Goal: Transaction & Acquisition: Purchase product/service

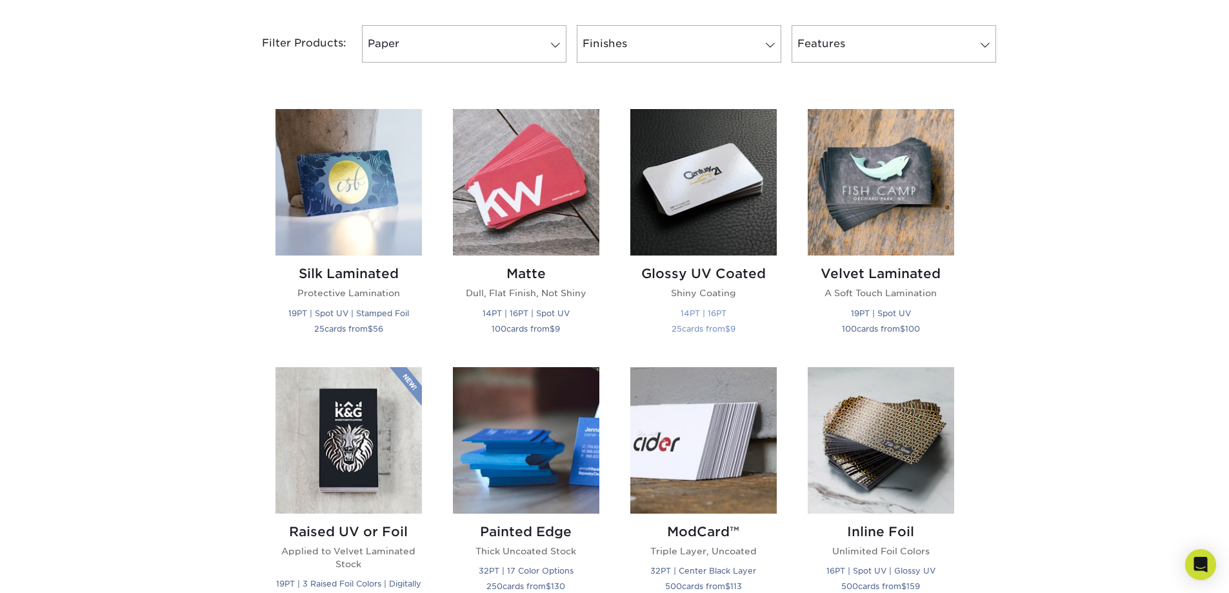
scroll to position [516, 0]
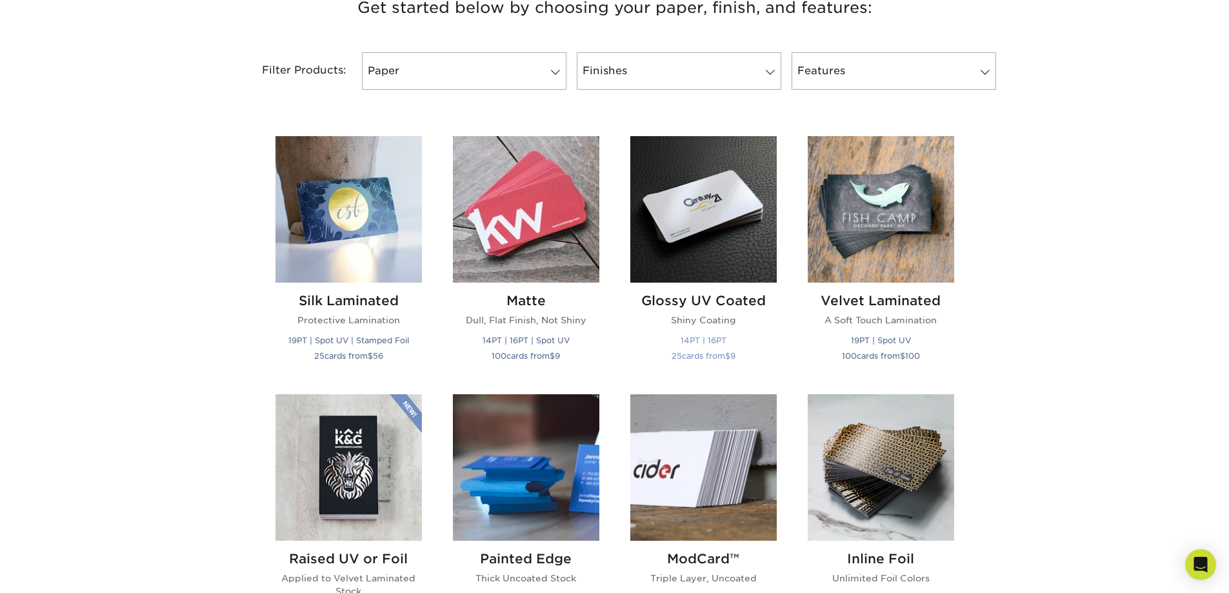
click at [668, 240] on img at bounding box center [703, 209] width 146 height 146
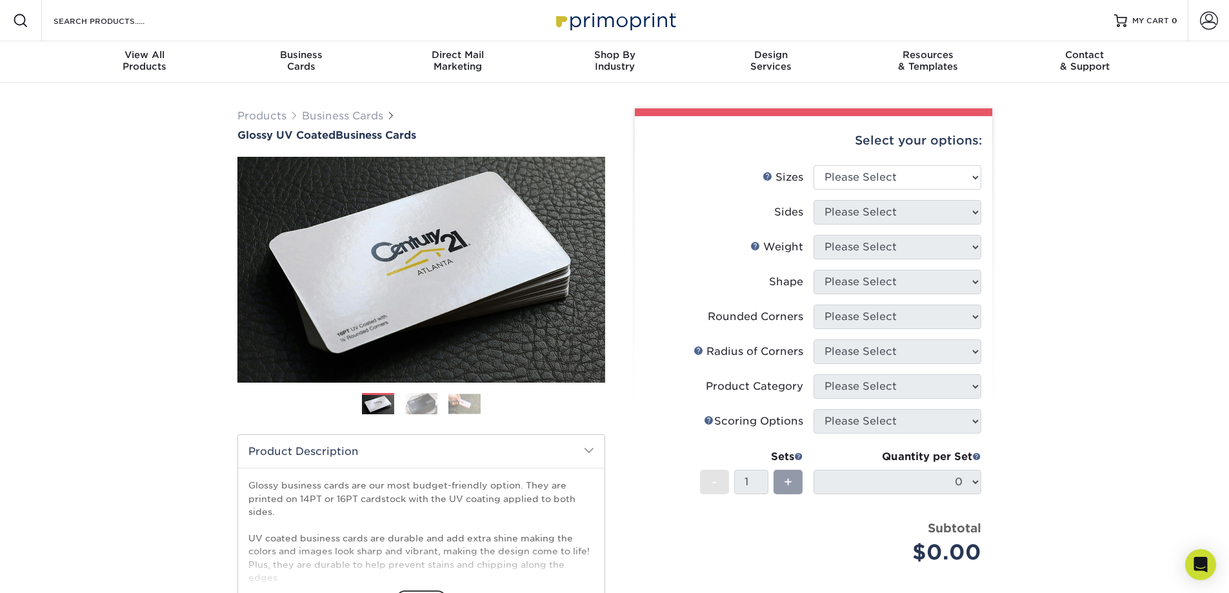
click at [414, 407] on img at bounding box center [421, 403] width 32 height 23
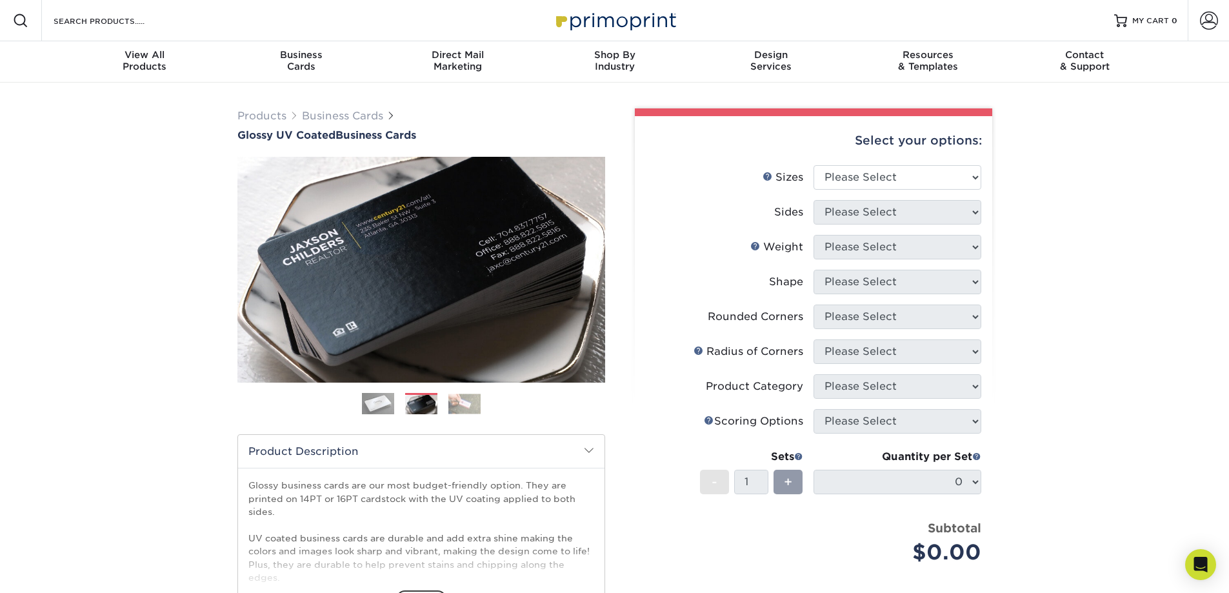
click at [472, 399] on img at bounding box center [464, 404] width 32 height 20
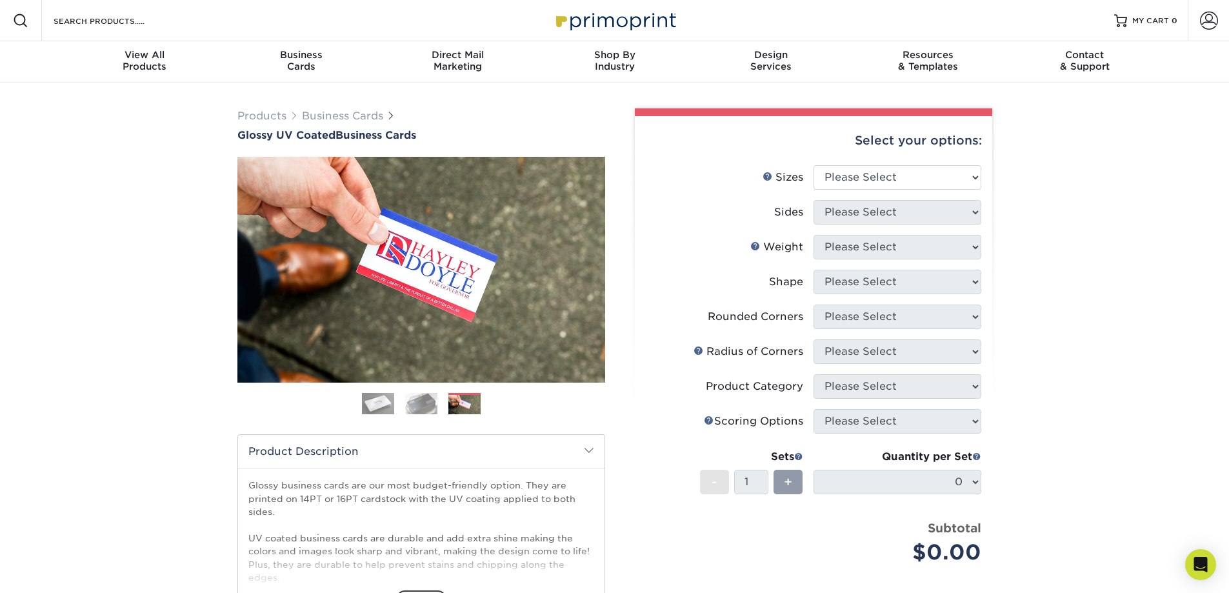
click at [433, 399] on img at bounding box center [421, 403] width 32 height 23
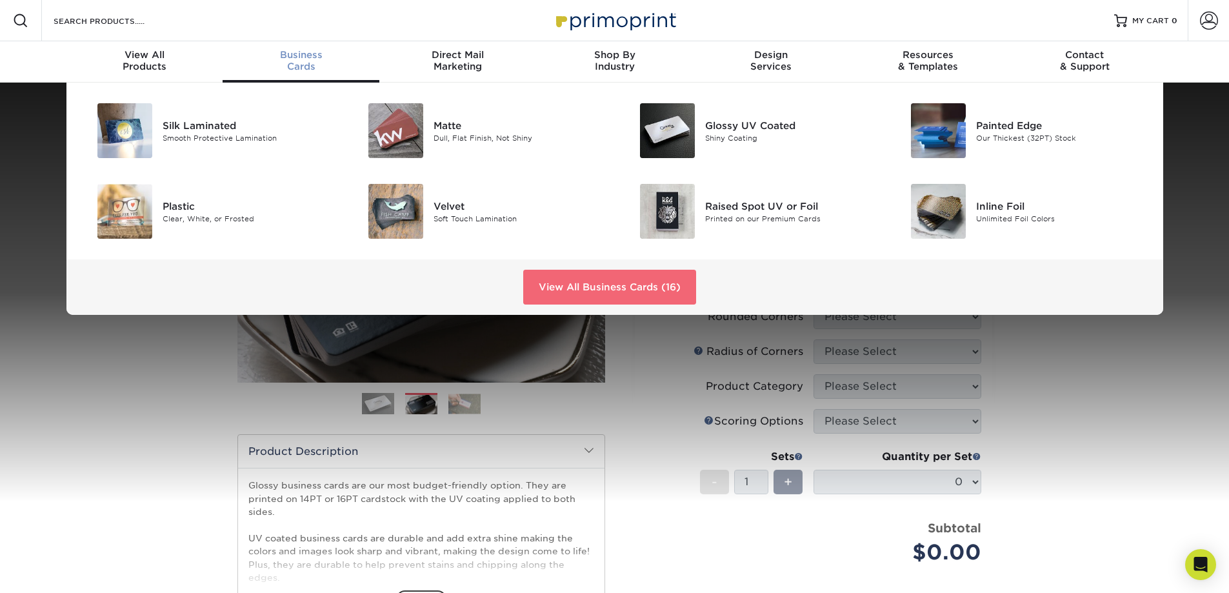
click at [636, 286] on link "View All Business Cards (16)" at bounding box center [609, 287] width 173 height 35
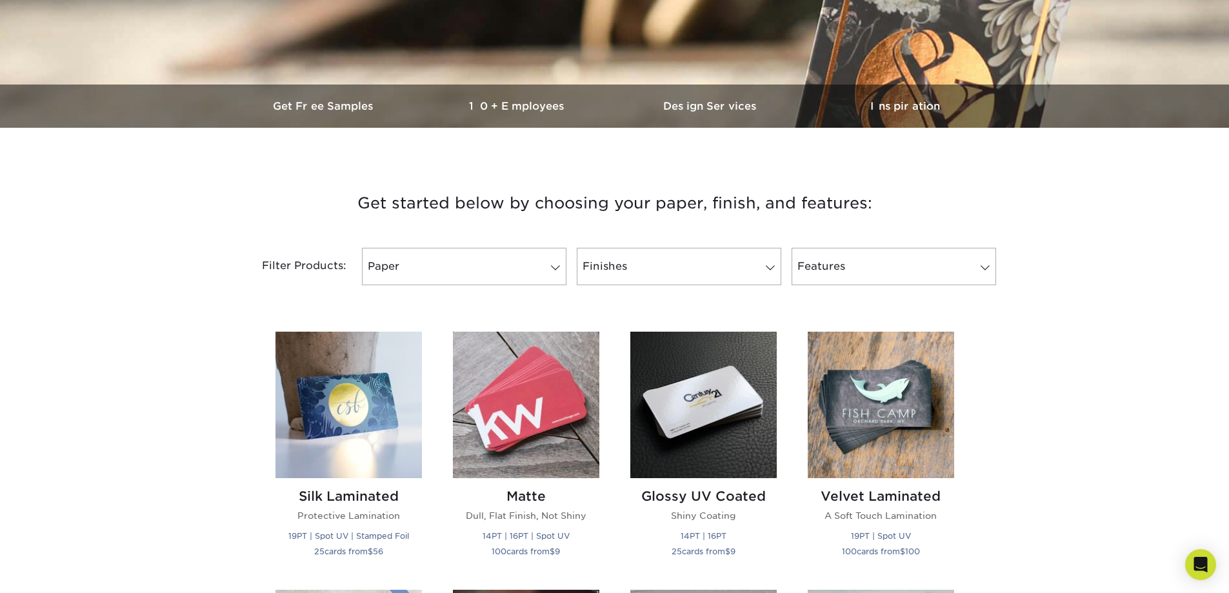
scroll to position [323, 0]
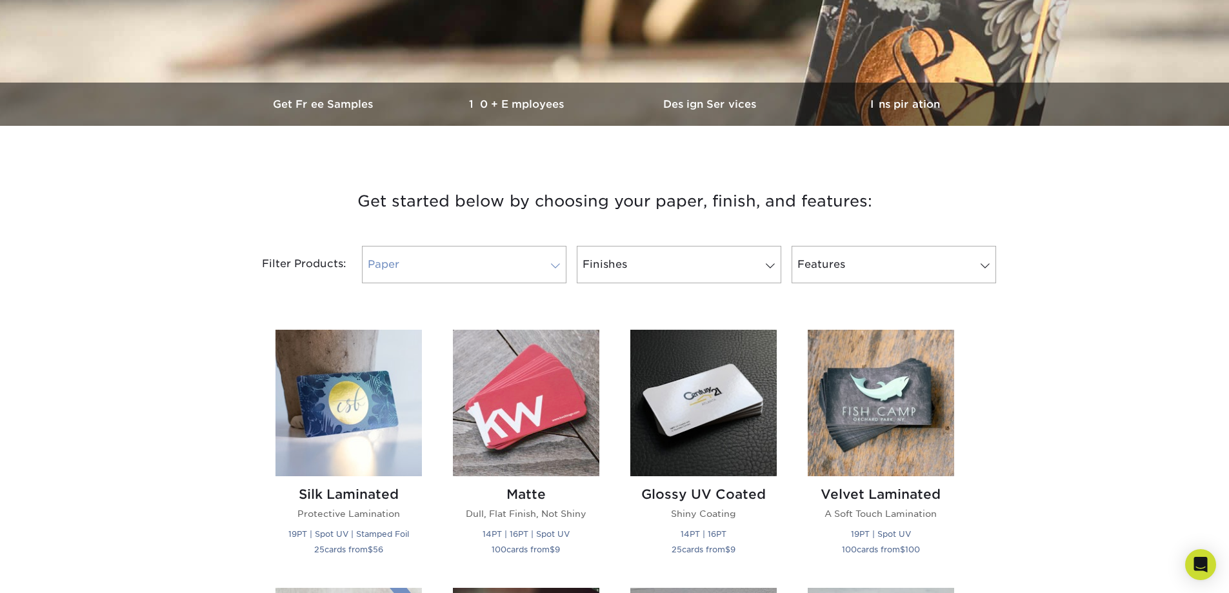
click at [505, 270] on link "Paper" at bounding box center [464, 264] width 205 height 37
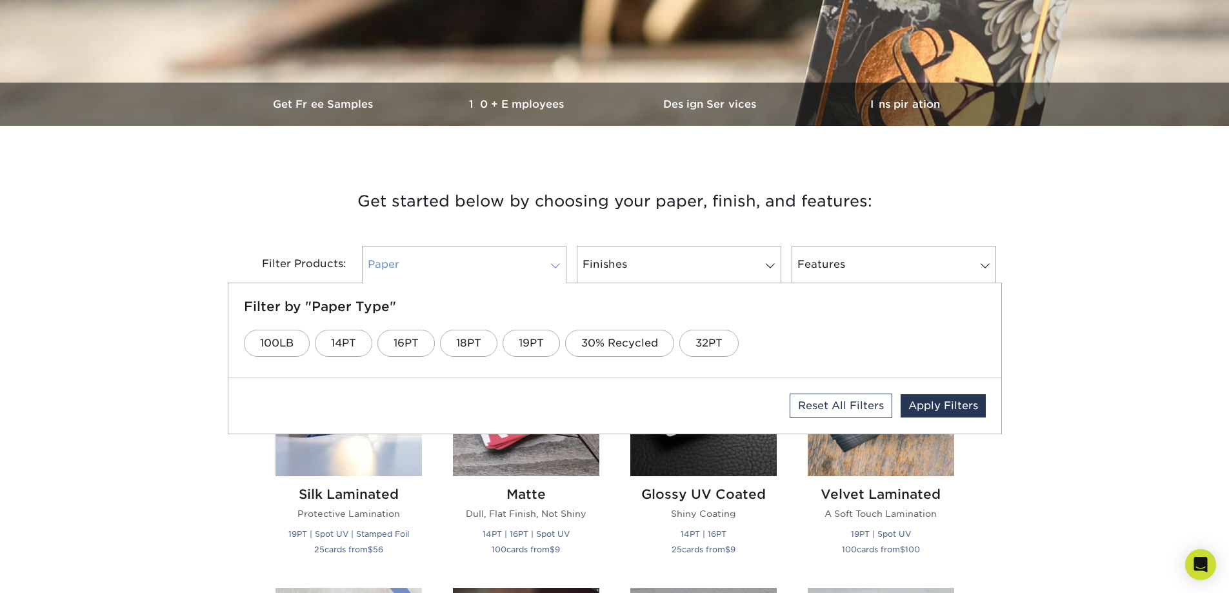
click at [552, 266] on span at bounding box center [556, 266] width 18 height 10
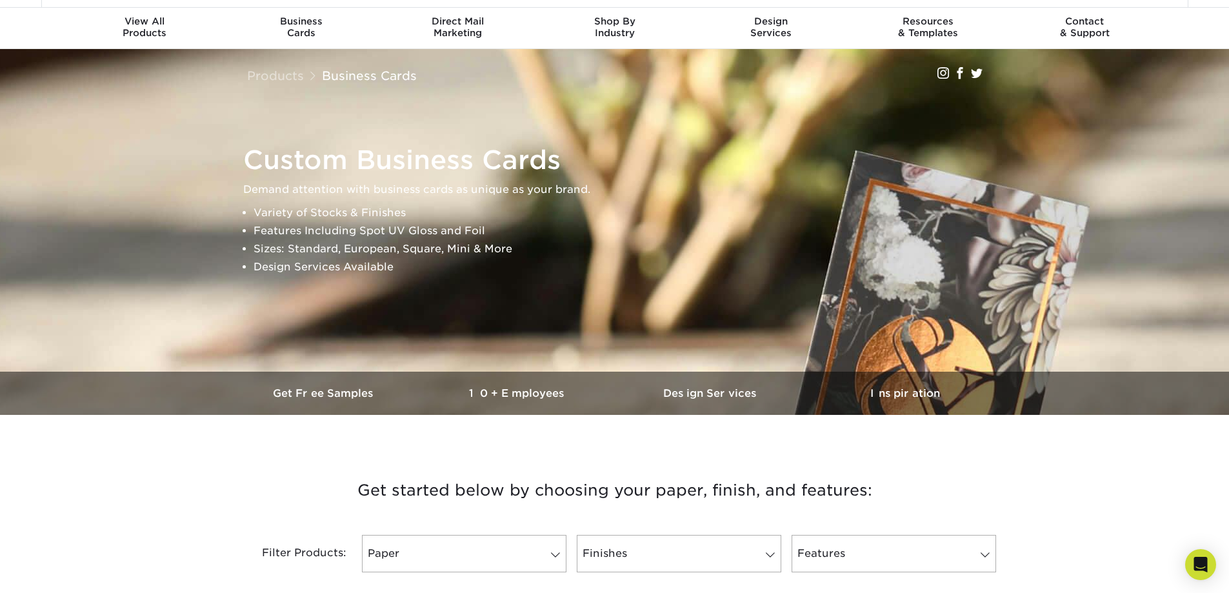
scroll to position [0, 0]
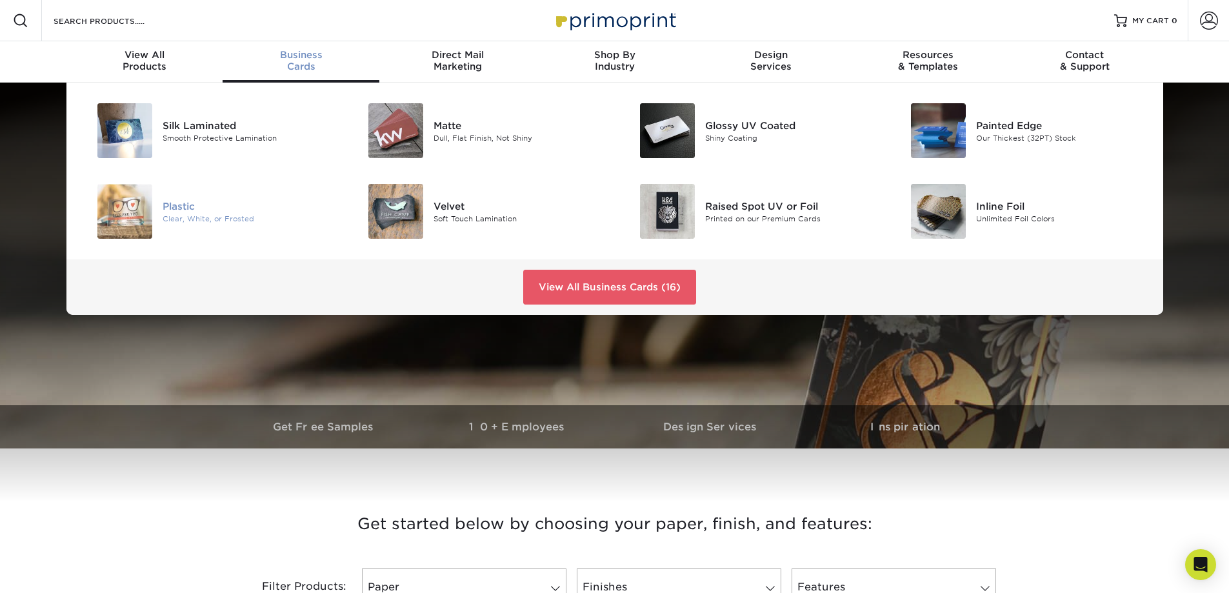
click at [166, 210] on div "Plastic" at bounding box center [248, 206] width 171 height 14
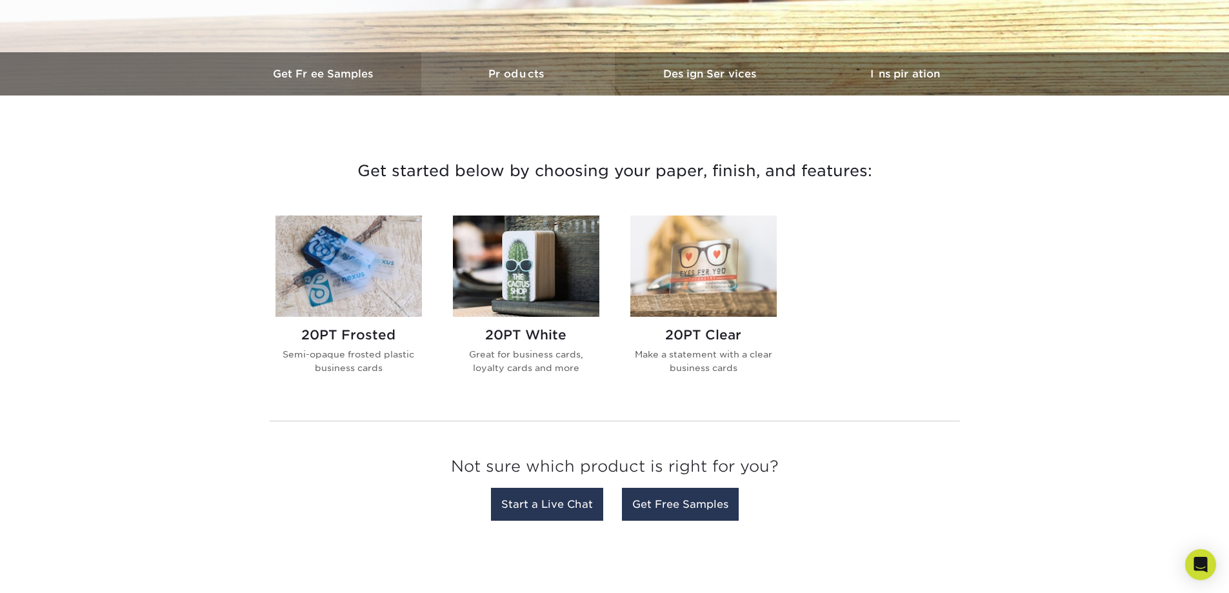
scroll to position [387, 0]
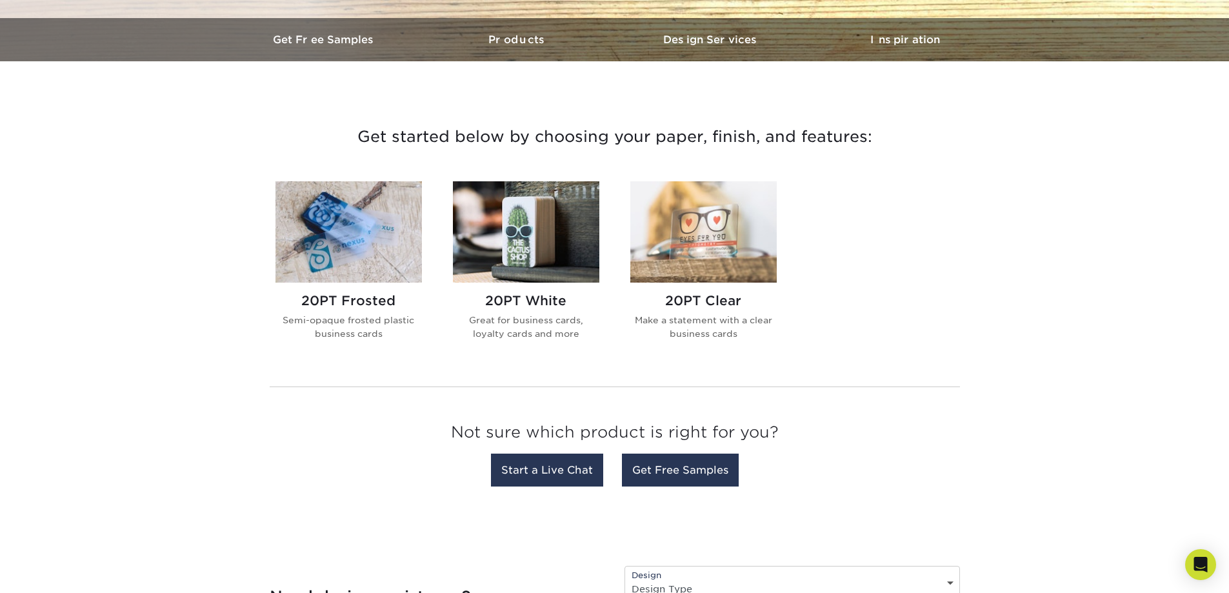
click at [530, 229] on img at bounding box center [526, 231] width 146 height 101
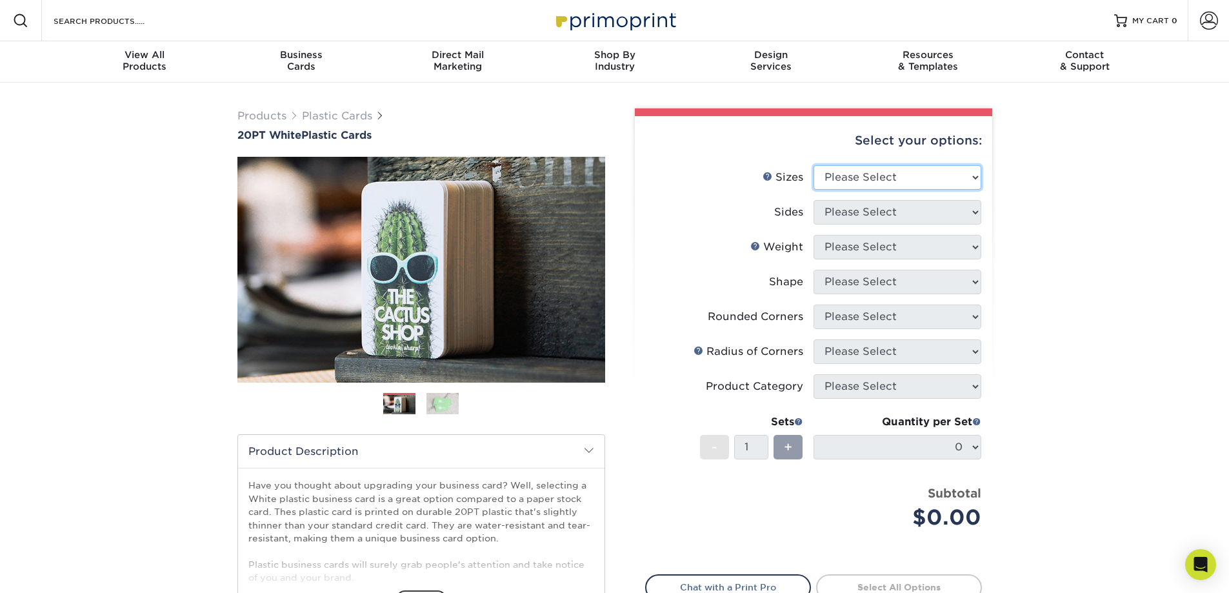
click at [887, 174] on select "Please Select 2" x 3.5" 2" x 8" 2.12" x 3.375" 2.5" x 2.5" 4.25" x 6"" at bounding box center [898, 177] width 168 height 25
select select "2.00x3.50"
click at [814, 165] on select "Please Select 2" x 3.5" 2" x 8" 2.12" x 3.375" 2.5" x 2.5" 4.25" x 6"" at bounding box center [898, 177] width 168 height 25
click at [898, 214] on select "Please Select Print Both Sides Print Front Only" at bounding box center [898, 212] width 168 height 25
select select "13abbda7-1d64-4f25-8bb2-c179b224825d"
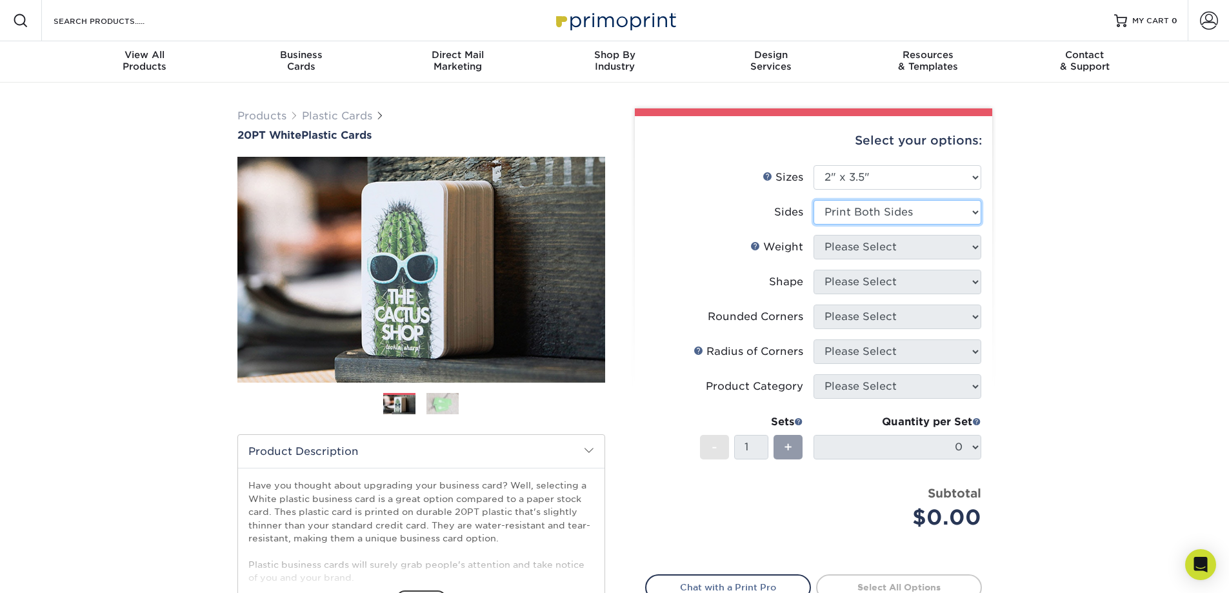
click at [814, 200] on select "Please Select Print Both Sides Print Front Only" at bounding box center [898, 212] width 168 height 25
click at [881, 248] on select "Please Select 20PT White Plastic" at bounding box center [898, 247] width 168 height 25
select select "20PT White Plastic"
click at [814, 235] on select "Please Select 20PT White Plastic" at bounding box center [898, 247] width 168 height 25
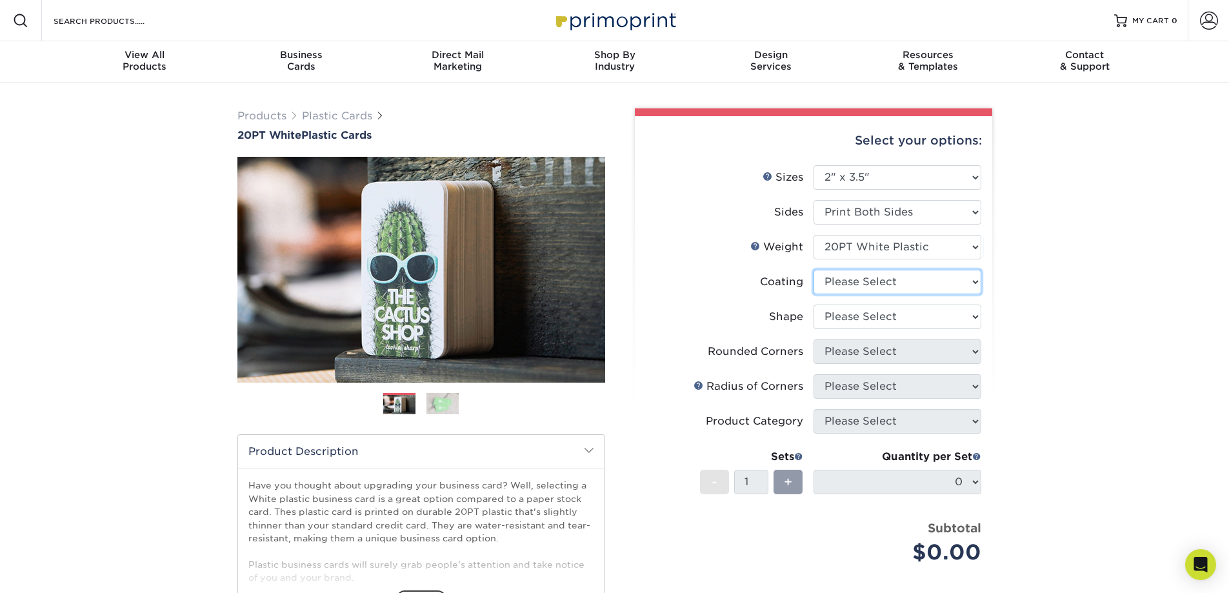
click at [870, 281] on select at bounding box center [898, 282] width 168 height 25
select select "3e7618de-abca-4bda-9f97-8b9129e913d8"
click at [814, 270] on select at bounding box center [898, 282] width 168 height 25
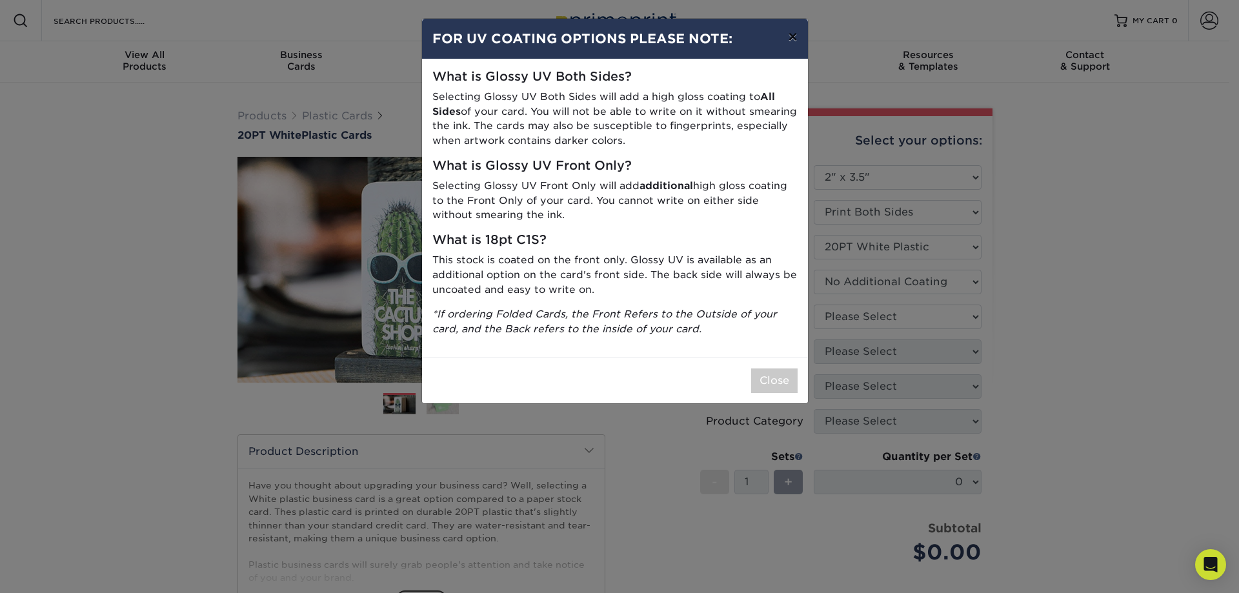
click at [791, 37] on button "×" at bounding box center [793, 37] width 30 height 36
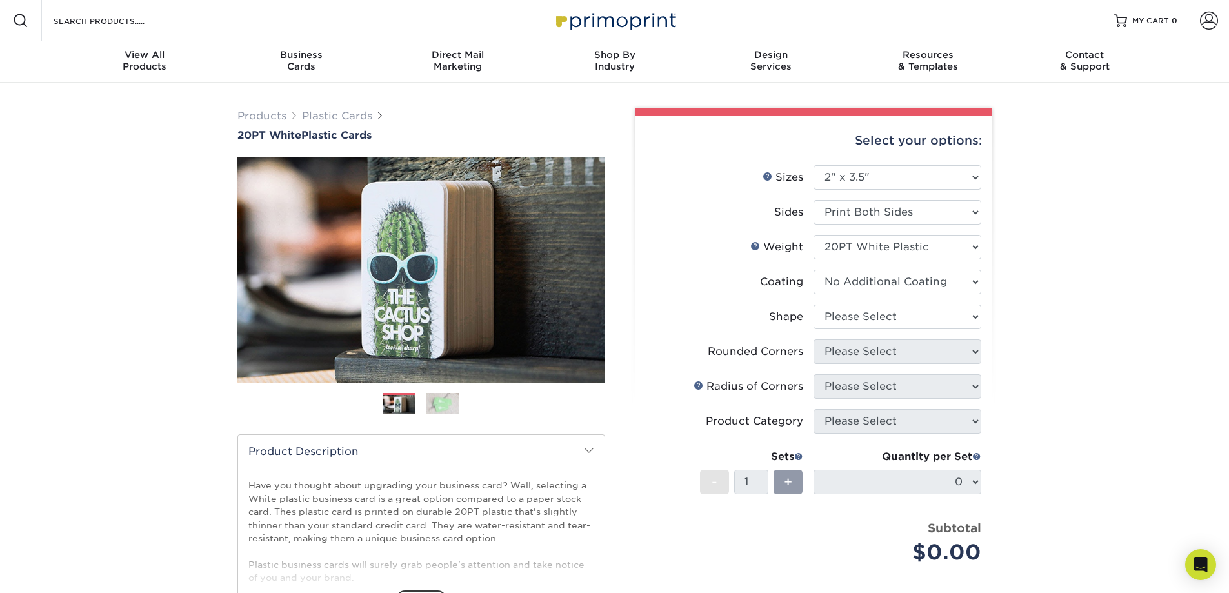
click at [791, 37] on div "Resources Menu Search Products Account SIGN IN CREATE AN ACCOUNT forgot passwor…" at bounding box center [614, 20] width 1229 height 41
click at [949, 318] on select "Please Select Oval Standard" at bounding box center [898, 317] width 168 height 25
select select "standard"
click at [814, 305] on select "Please Select Oval Standard" at bounding box center [898, 317] width 168 height 25
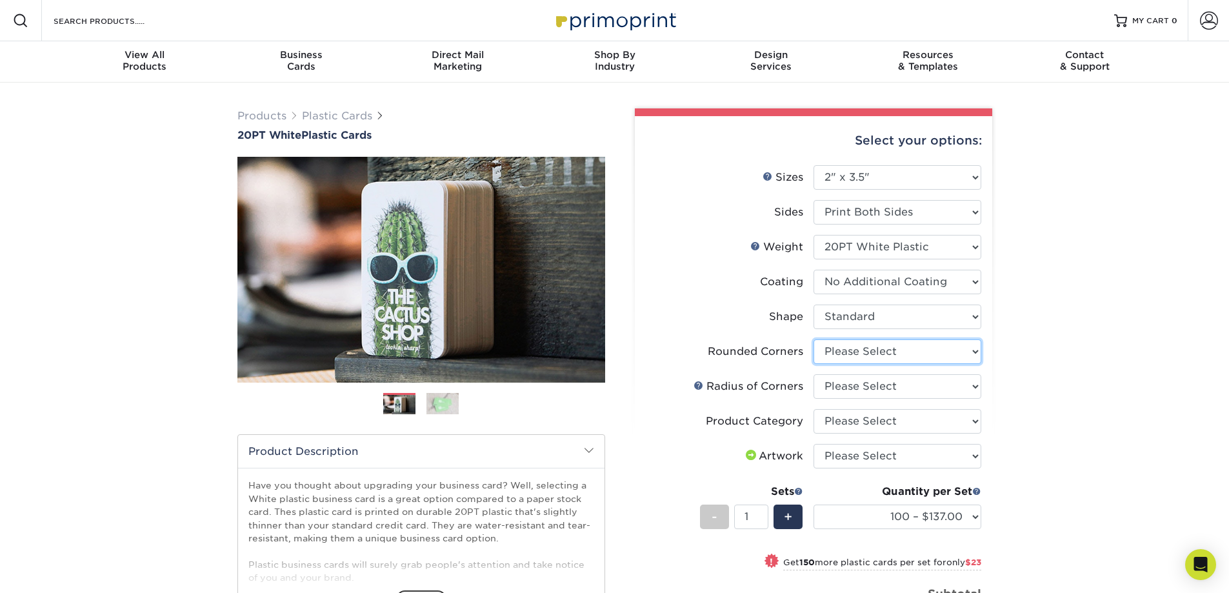
click at [916, 350] on select "Please Select Yes - Round 4 Corners" at bounding box center [898, 351] width 168 height 25
select select "7672df9e-0e0a-464d-8e1f-920c575e4da3"
click at [814, 339] on select "Please Select Yes - Round 4 Corners" at bounding box center [898, 351] width 168 height 25
click at [949, 385] on select "Please Select Rounded 1/8" Rounded 1/4"" at bounding box center [898, 386] width 168 height 25
select select "479fbfe7-6a0c-4895-8c9a-81739b7486c9"
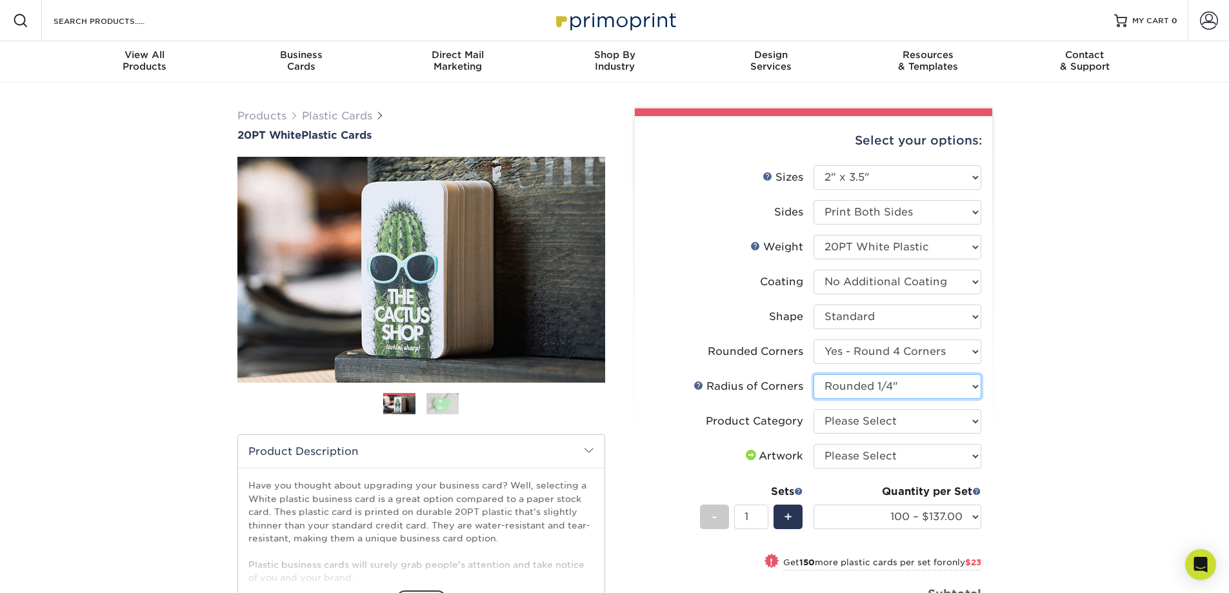
click at [814, 374] on select "Please Select Rounded 1/8" Rounded 1/4"" at bounding box center [898, 386] width 168 height 25
click at [1026, 388] on div "Products Plastic Cards 20PT White Plastic Cards Previous Next and" at bounding box center [614, 454] width 1229 height 743
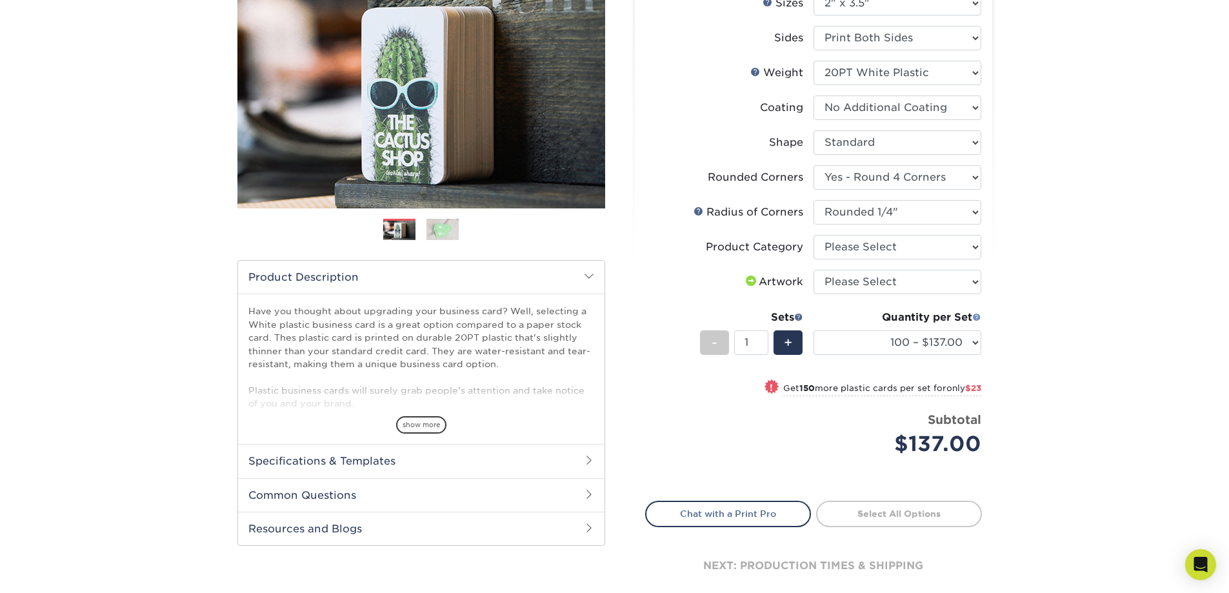
scroll to position [194, 0]
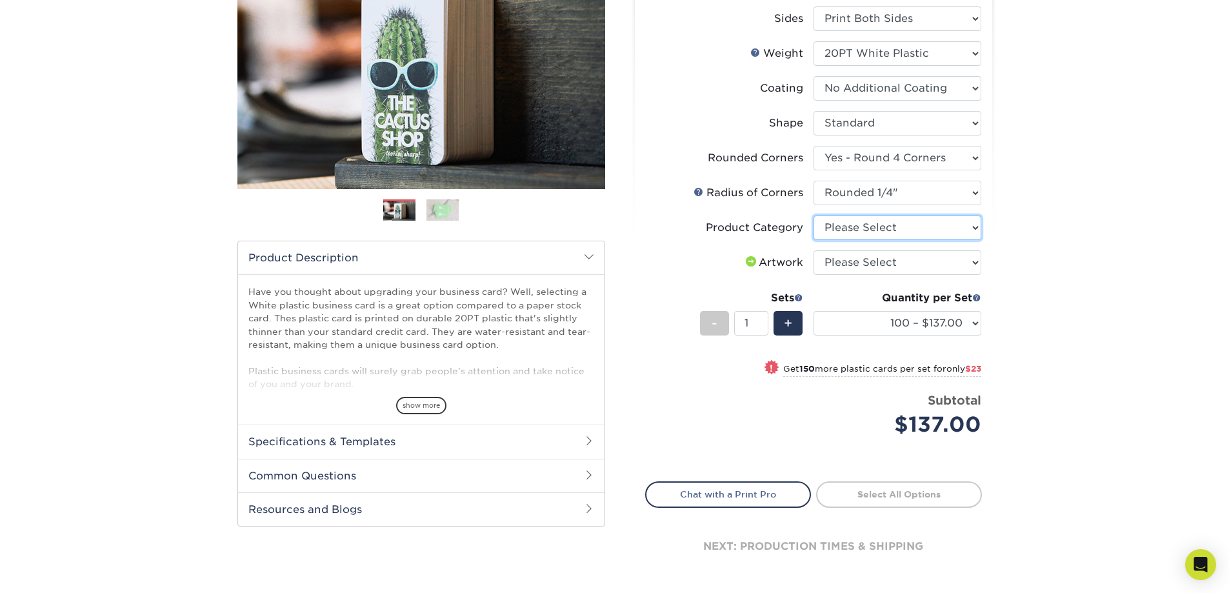
click at [919, 227] on select "Please Select Business Cards" at bounding box center [898, 228] width 168 height 25
click at [963, 225] on select "Please Select Business Cards" at bounding box center [898, 228] width 168 height 25
select select "3b5148f1-0588-4f88-a218-97bcfdce65c1"
click at [814, 216] on select "Please Select Business Cards" at bounding box center [898, 228] width 168 height 25
click at [941, 264] on select "Please Select I will upload files I need a design - $100" at bounding box center [898, 262] width 168 height 25
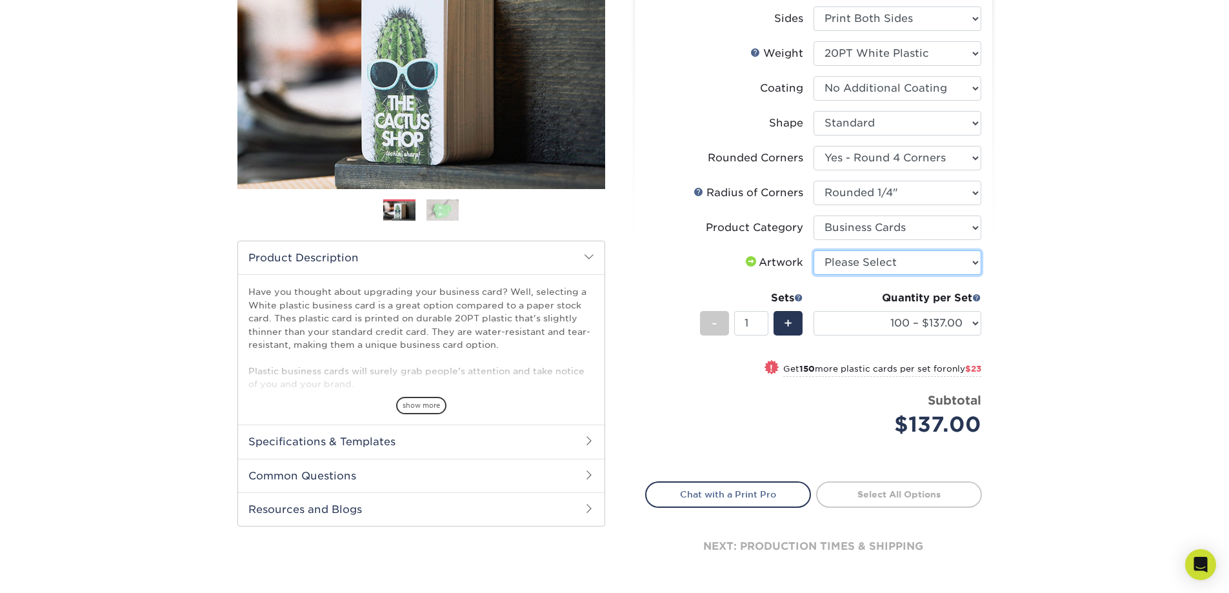
select select "upload"
click at [814, 250] on select "Please Select I will upload files I need a design - $100" at bounding box center [898, 262] width 168 height 25
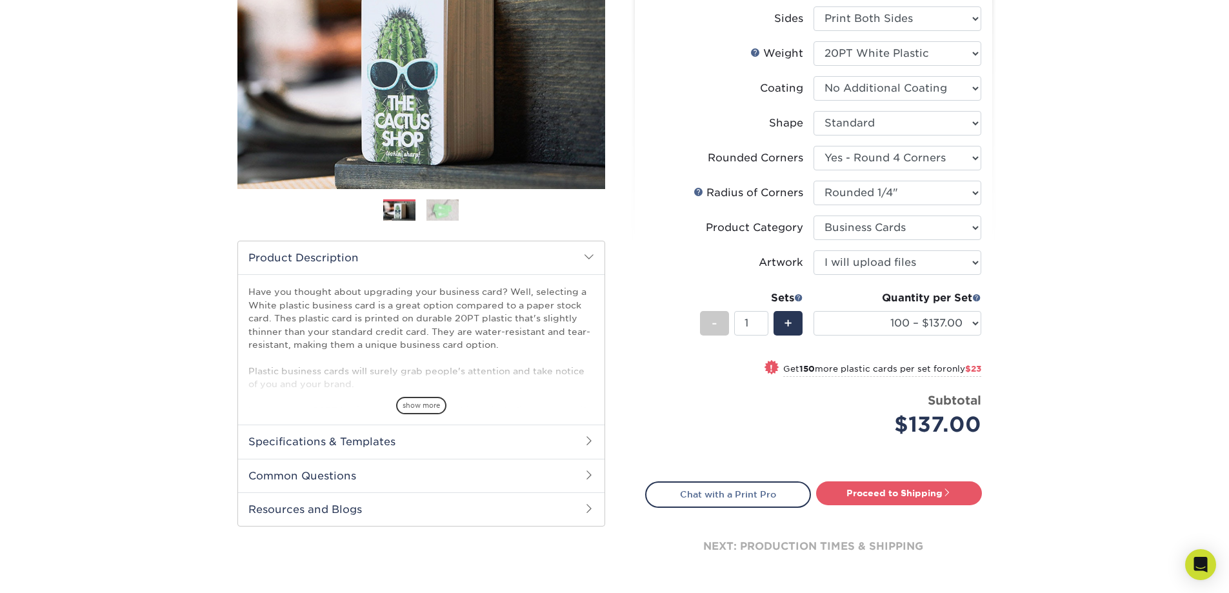
click at [1057, 251] on div "Products Plastic Cards 20PT White Plastic Cards Previous Next and" at bounding box center [614, 260] width 1229 height 743
click at [923, 323] on select "100 – $137.00 250 – $160.00 500 – $195.00 1000 – $226.00 2500 – $540.00 5000 – …" at bounding box center [898, 323] width 168 height 25
select select "250 – $160.00"
click at [814, 311] on select "100 – $137.00 250 – $160.00 500 – $195.00 1000 – $226.00 2500 – $540.00 5000 – …" at bounding box center [898, 323] width 168 height 25
